Goal: Go to known website: Go to known website

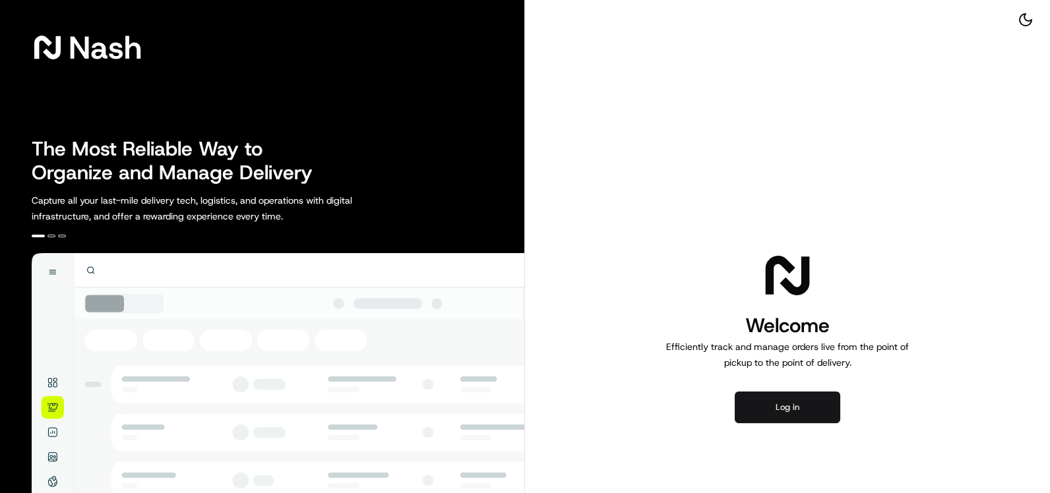
click at [812, 415] on button "Log in" at bounding box center [788, 408] width 106 height 32
